Goal: Task Accomplishment & Management: Use online tool/utility

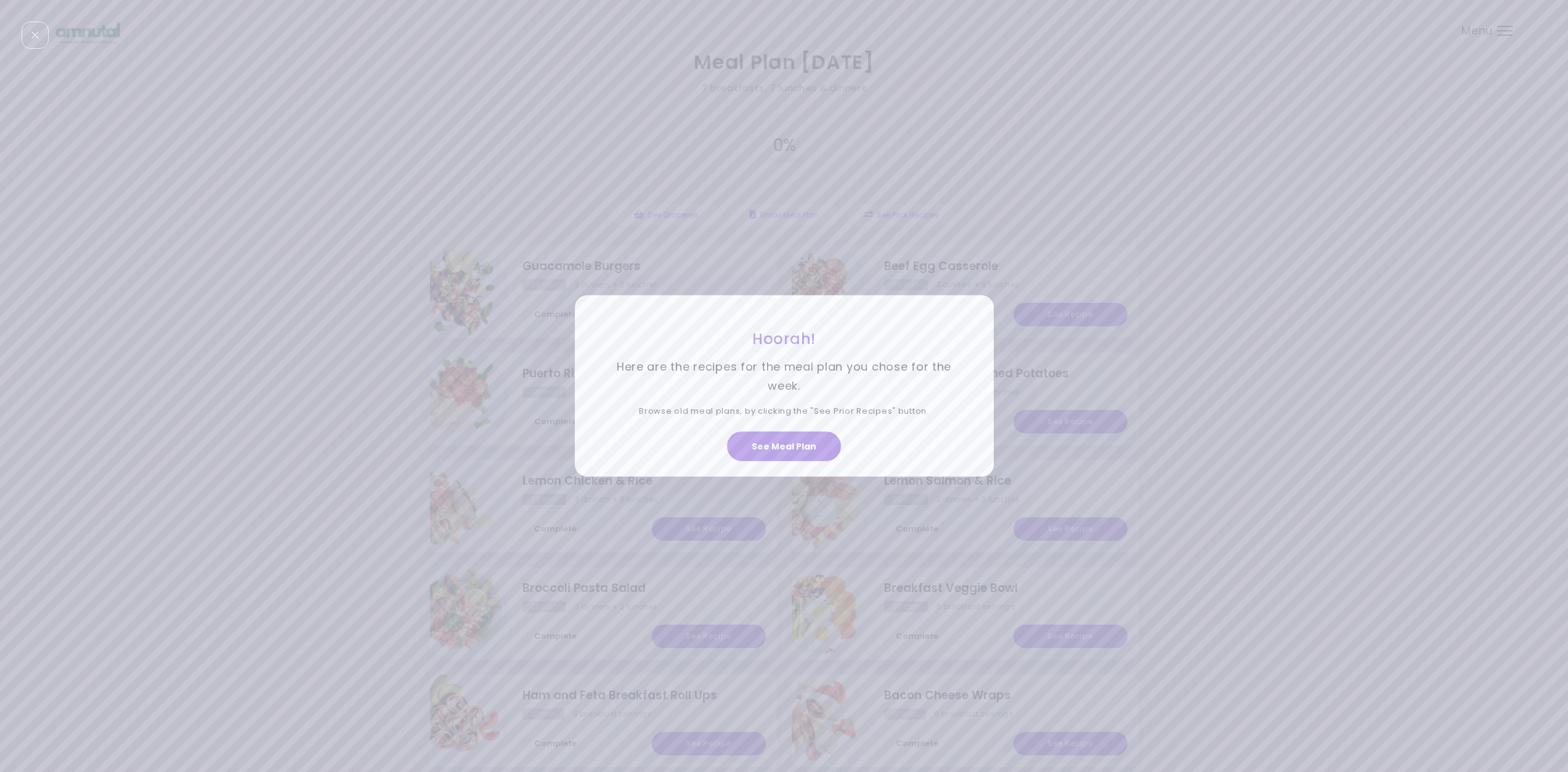
click at [799, 441] on button "See Meal Plan" at bounding box center [784, 446] width 114 height 29
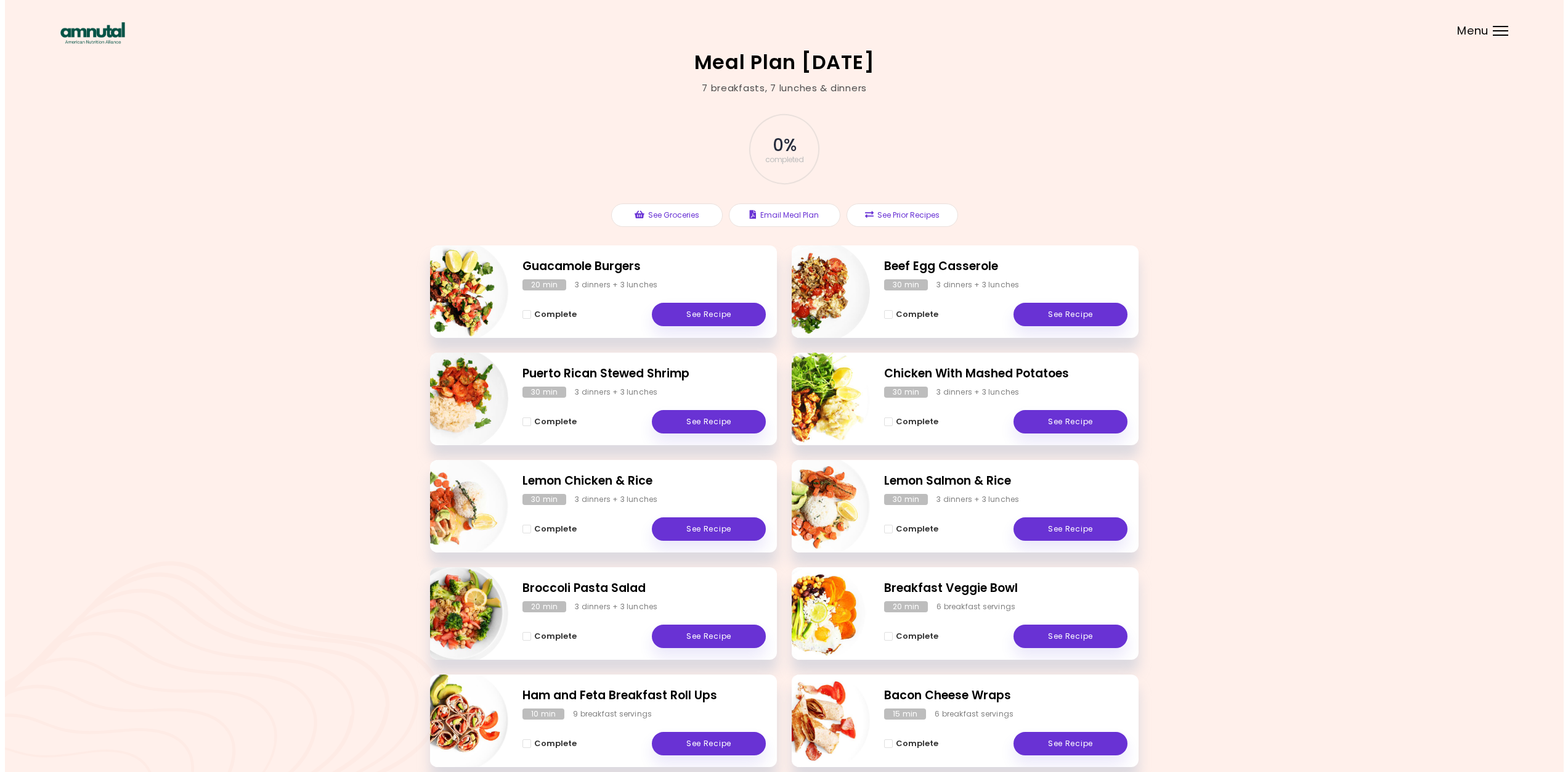
scroll to position [62, 0]
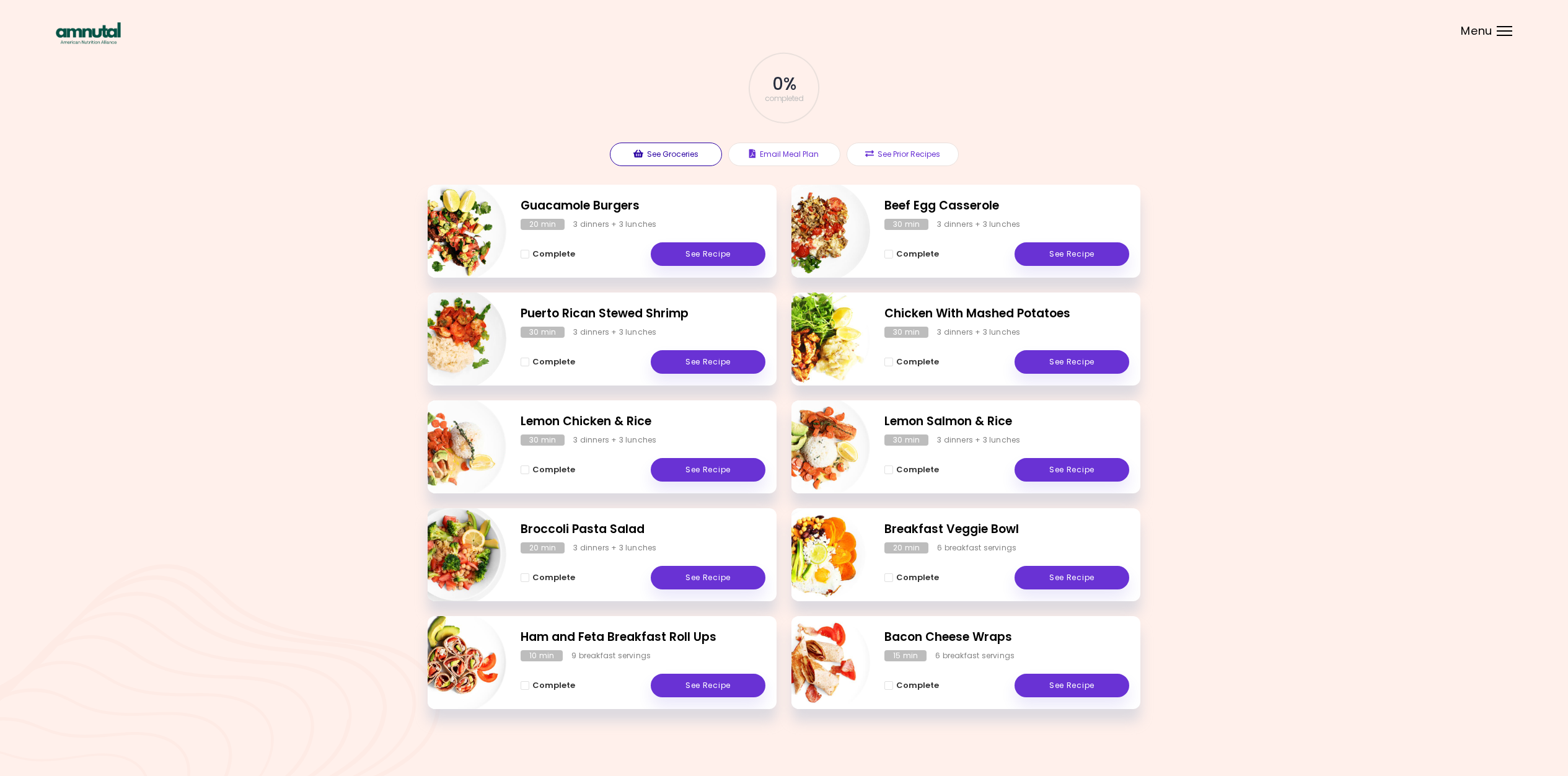
click at [658, 151] on button "See Groceries" at bounding box center [665, 154] width 112 height 23
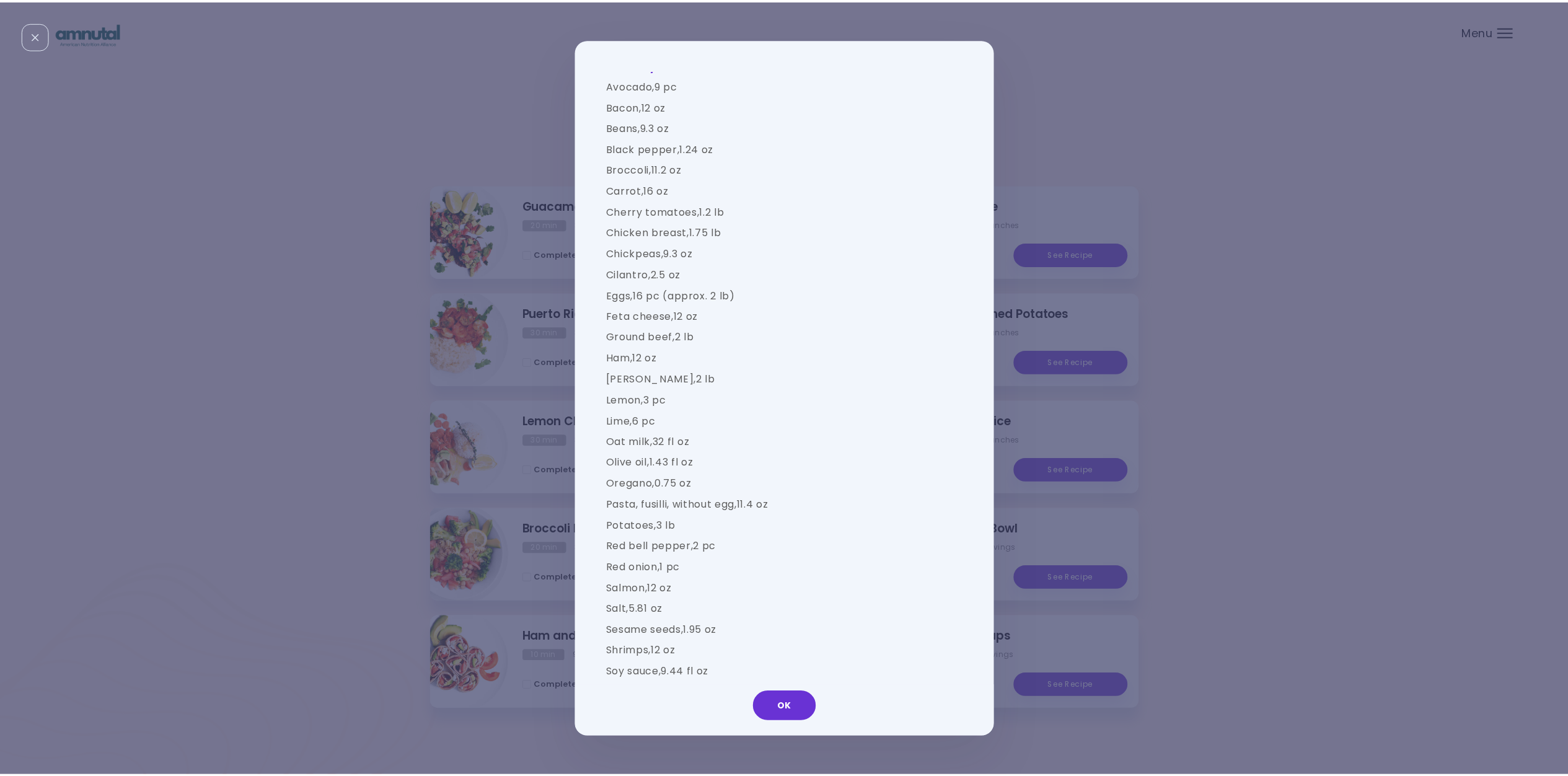
scroll to position [1405, 0]
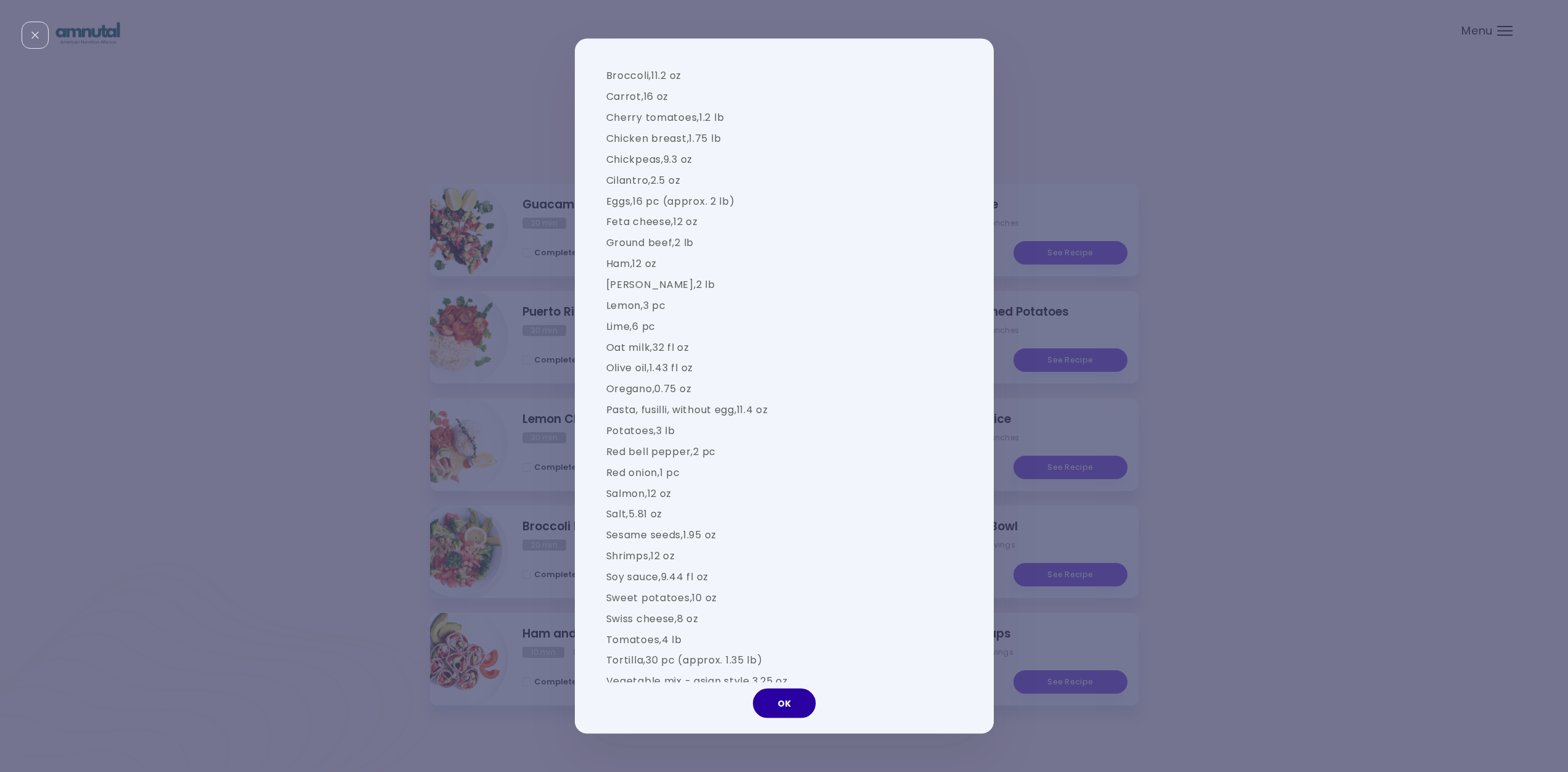
click at [765, 709] on button "OK" at bounding box center [784, 703] width 63 height 29
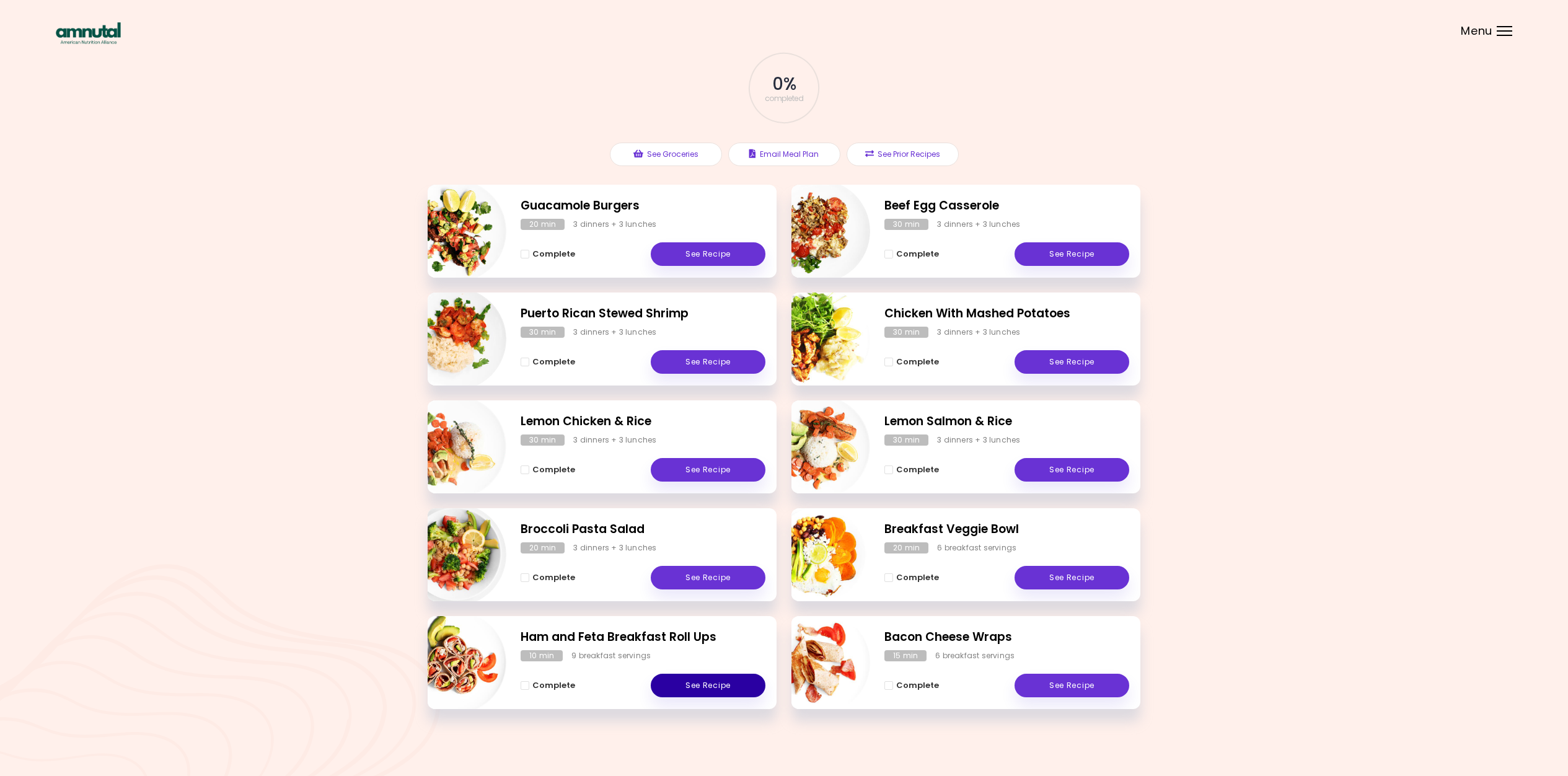
click at [708, 686] on link "See Recipe" at bounding box center [708, 684] width 115 height 23
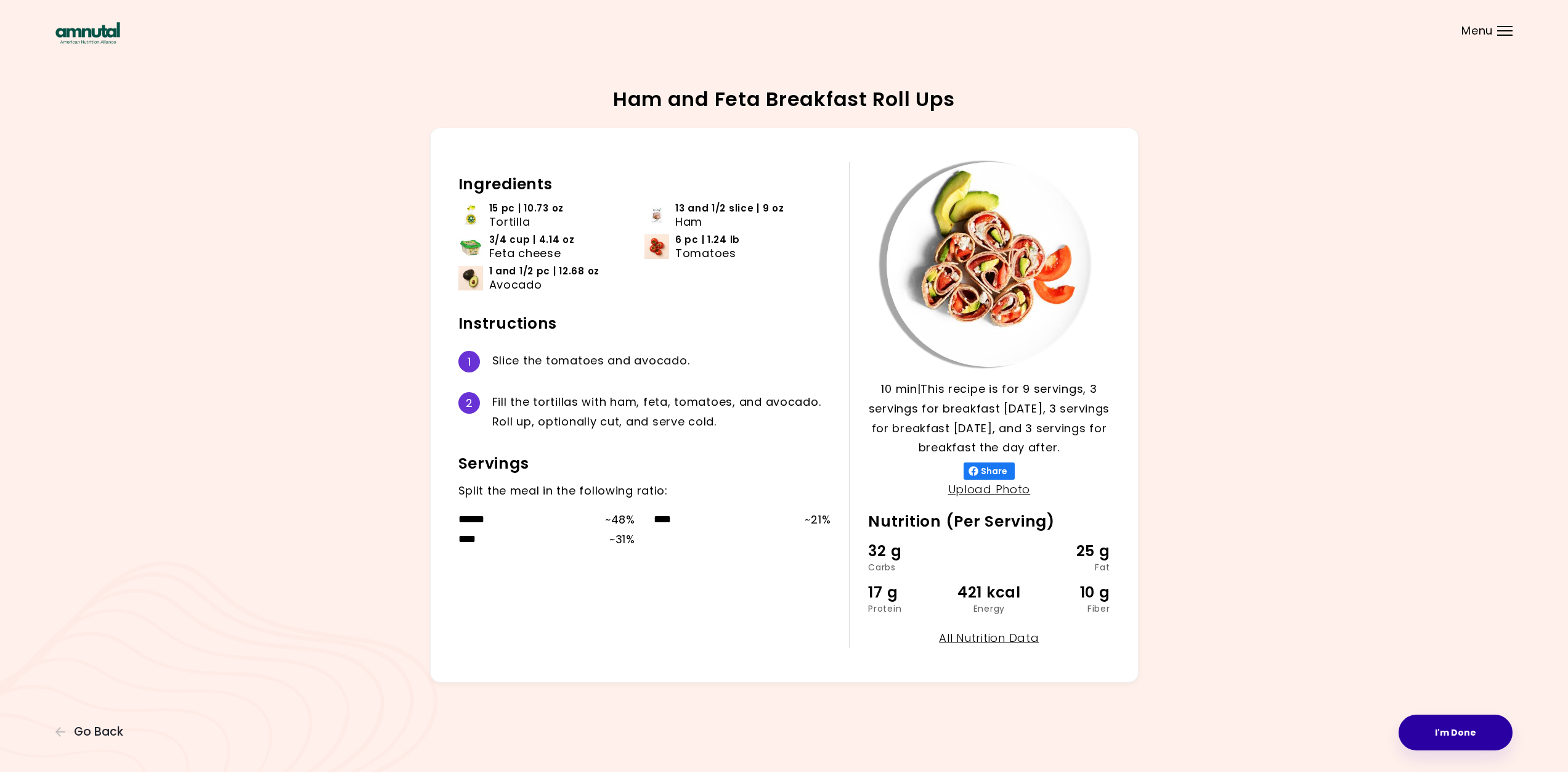
click at [1436, 724] on button "I'm Done" at bounding box center [1456, 732] width 114 height 36
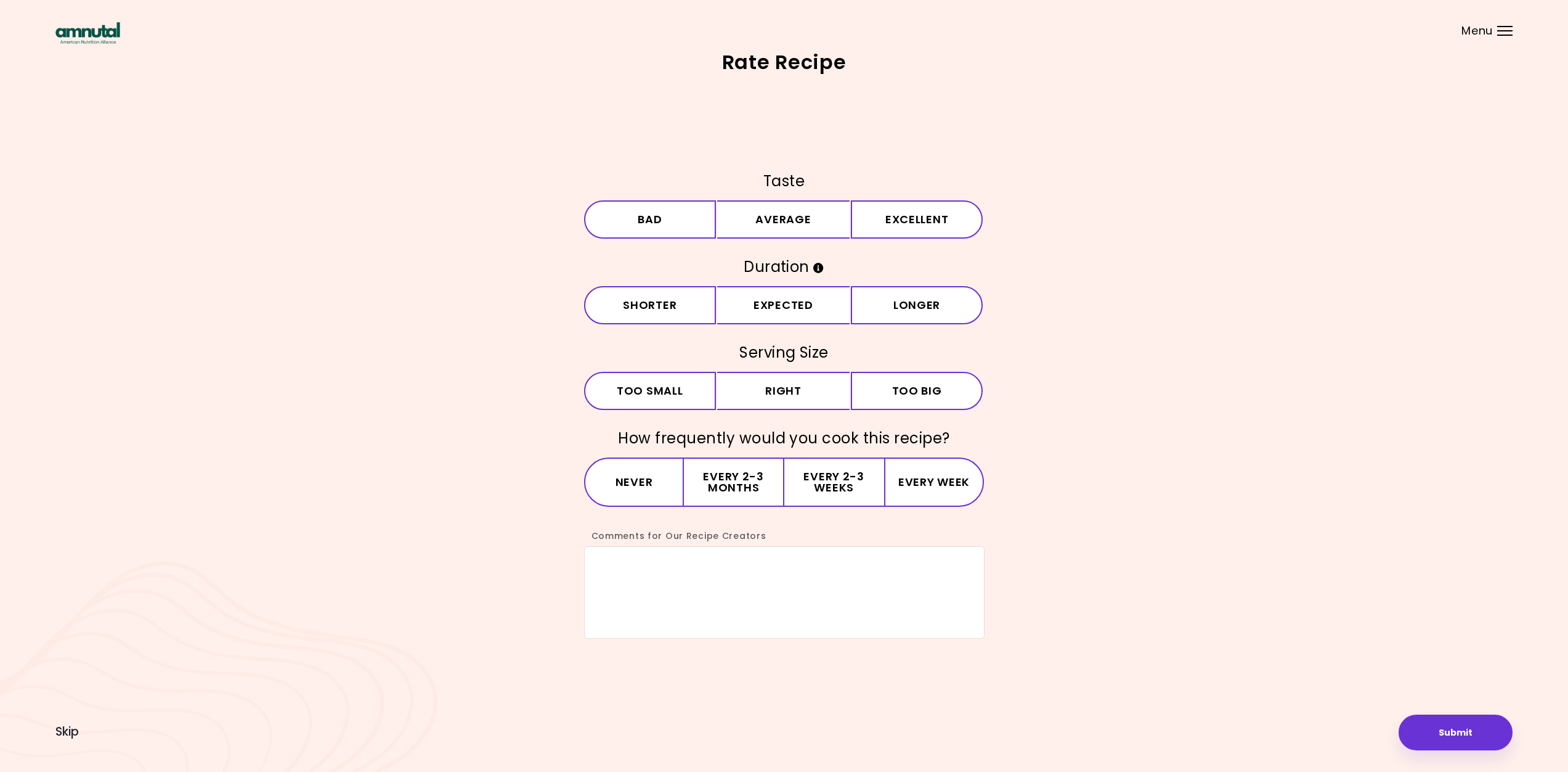
click at [1507, 36] on header at bounding box center [784, 25] width 1568 height 50
click at [1505, 31] on div "Menu" at bounding box center [1505, 30] width 16 height 10
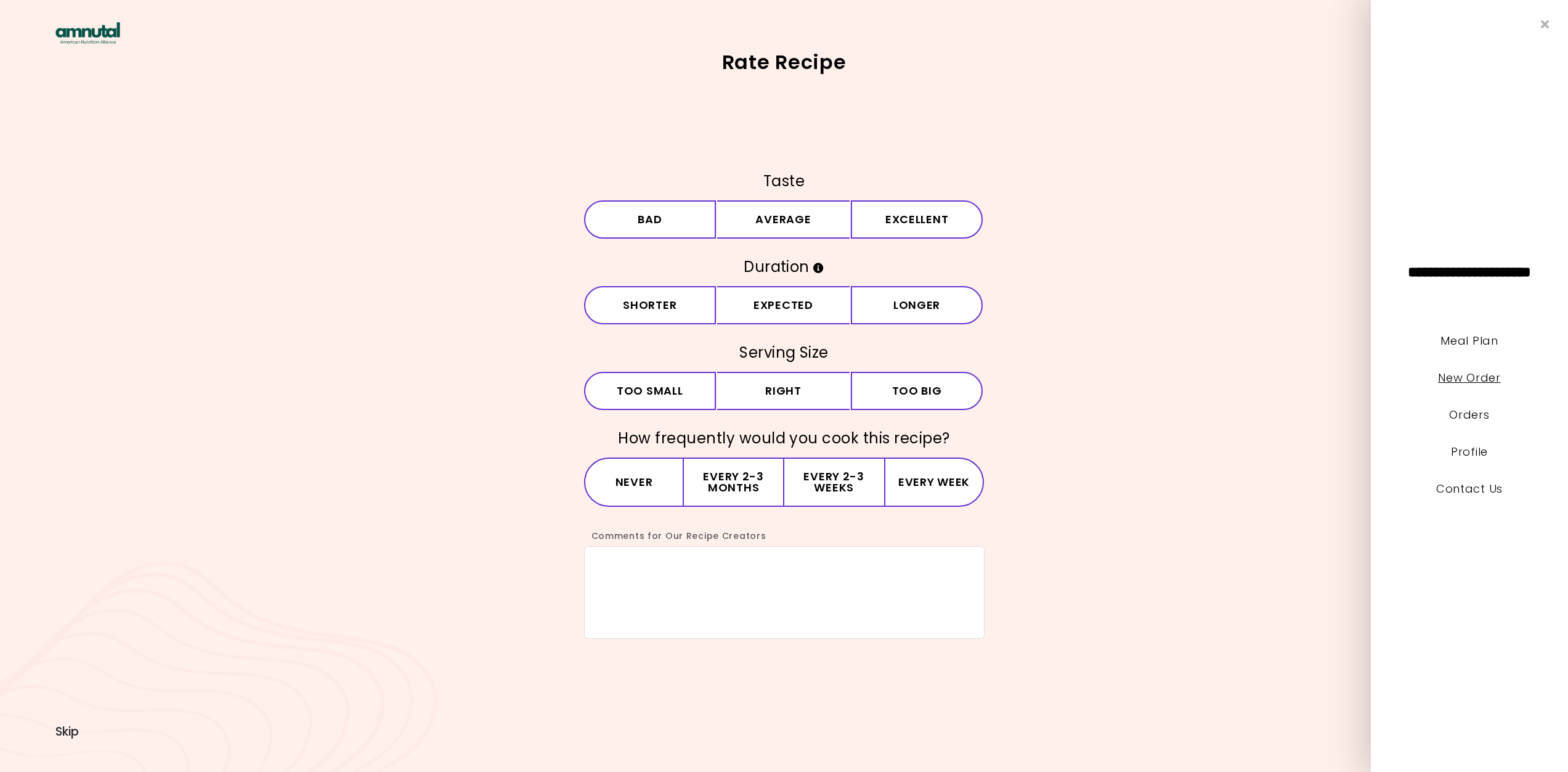
click at [1455, 380] on link "New Order" at bounding box center [1470, 377] width 63 height 16
